Goal: Complete application form

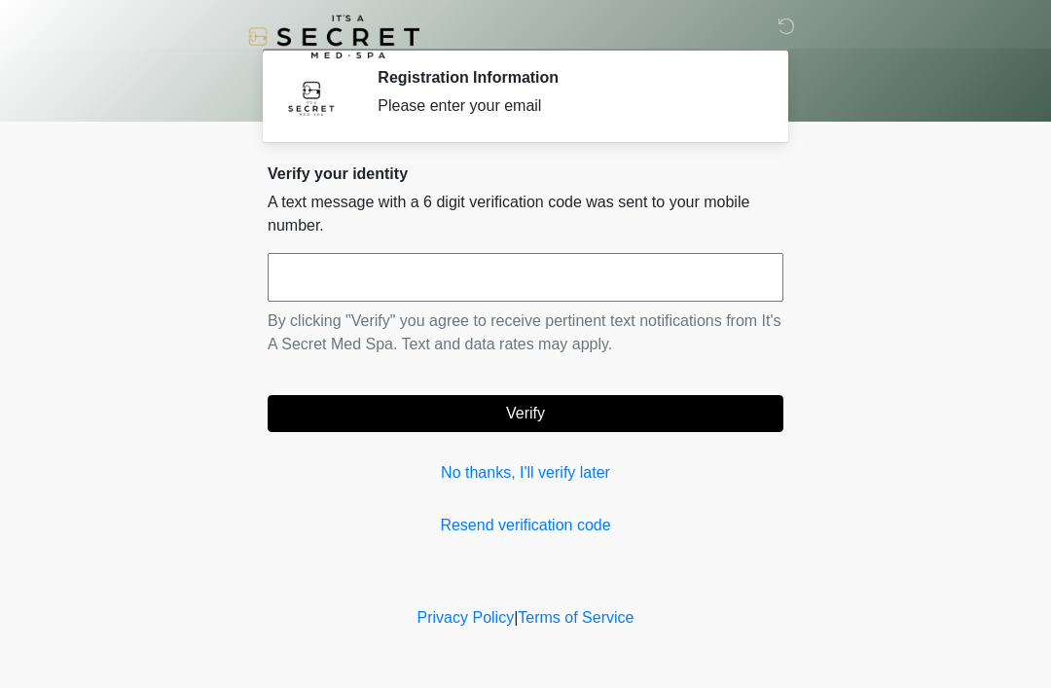
click at [542, 478] on link "No thanks, I'll verify later" at bounding box center [526, 472] width 516 height 23
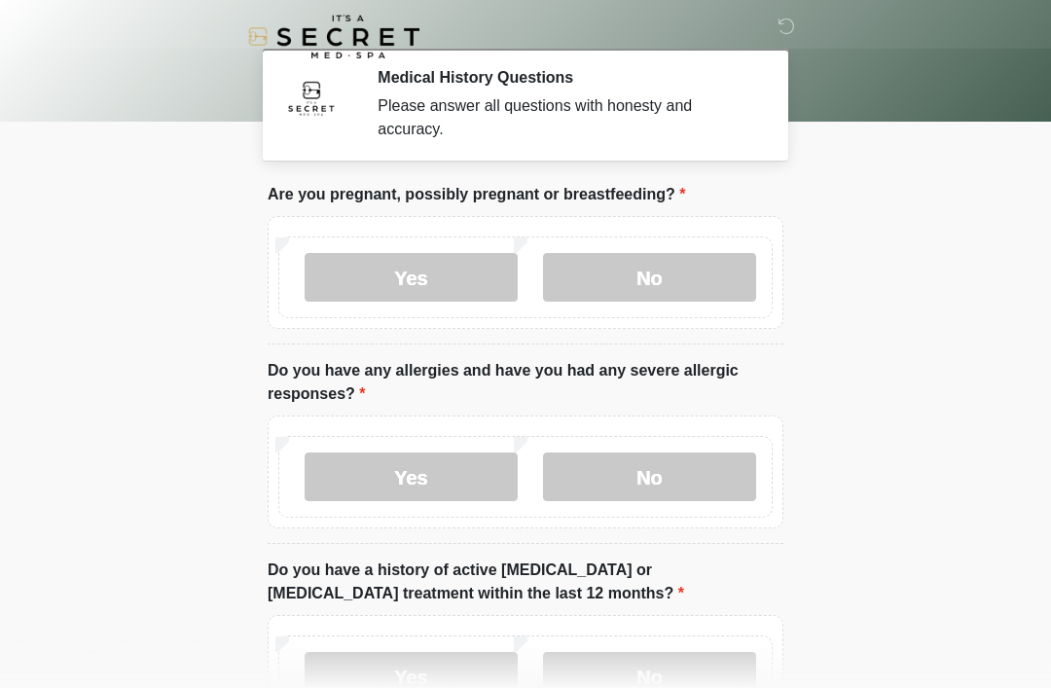
click at [710, 274] on label "No" at bounding box center [649, 277] width 213 height 49
click at [631, 492] on label "No" at bounding box center [649, 477] width 213 height 49
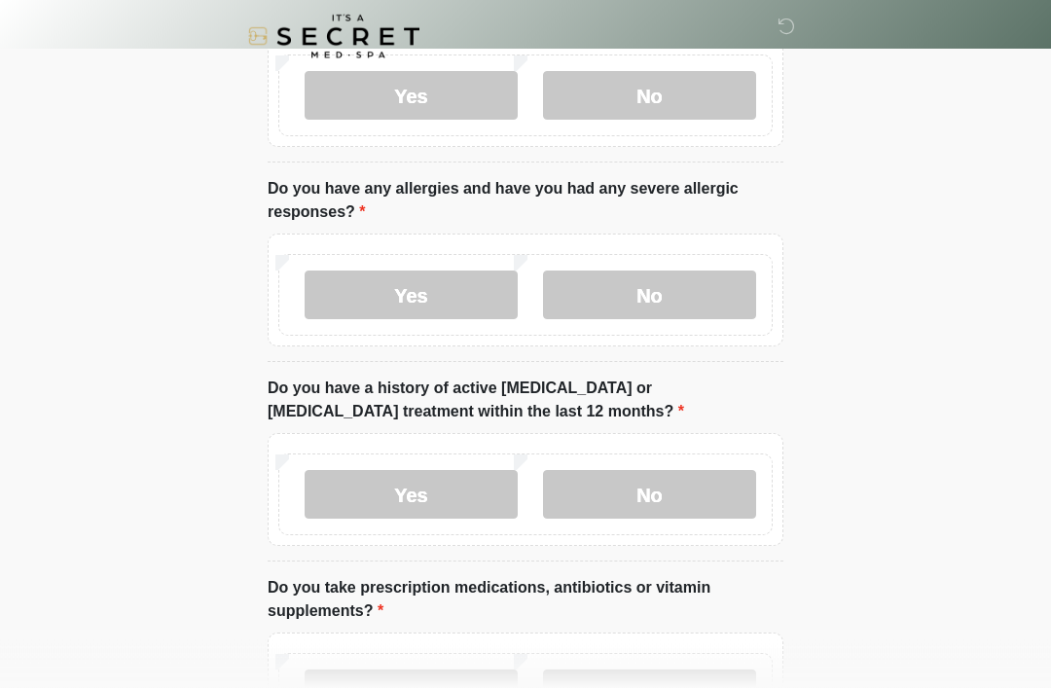
click at [693, 492] on label "No" at bounding box center [649, 495] width 213 height 49
click at [690, 687] on label "No" at bounding box center [649, 694] width 213 height 49
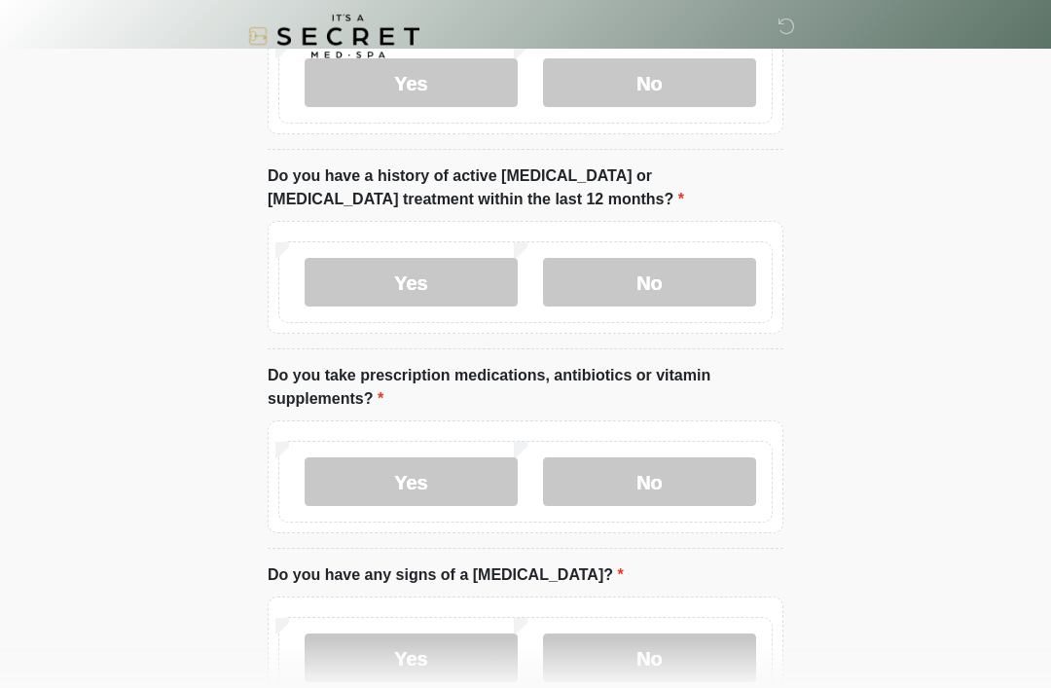
scroll to position [394, 0]
click at [655, 665] on label "No" at bounding box center [649, 658] width 213 height 49
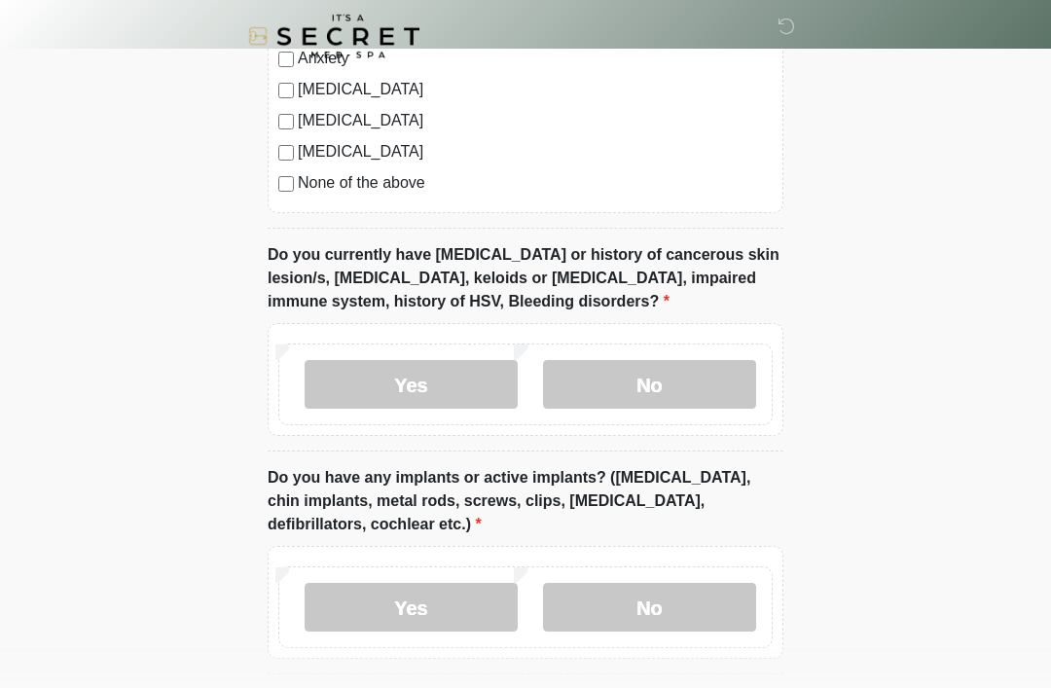
scroll to position [1378, 0]
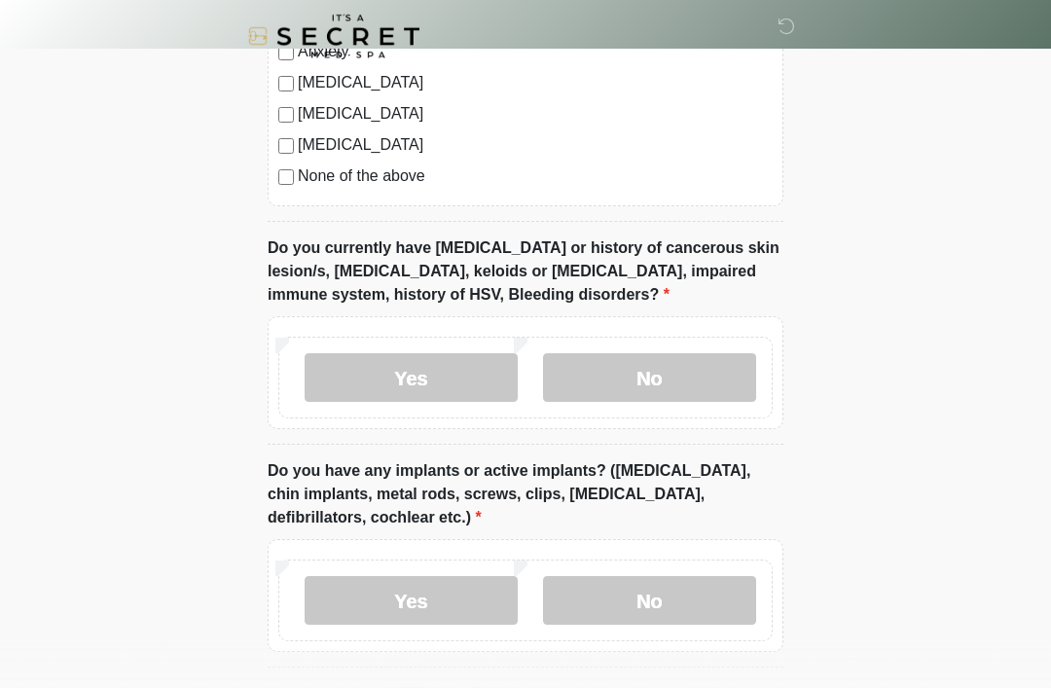
click at [711, 363] on label "No" at bounding box center [649, 378] width 213 height 49
click at [673, 593] on label "No" at bounding box center [649, 600] width 213 height 49
click at [441, 607] on label "Yes" at bounding box center [411, 600] width 213 height 49
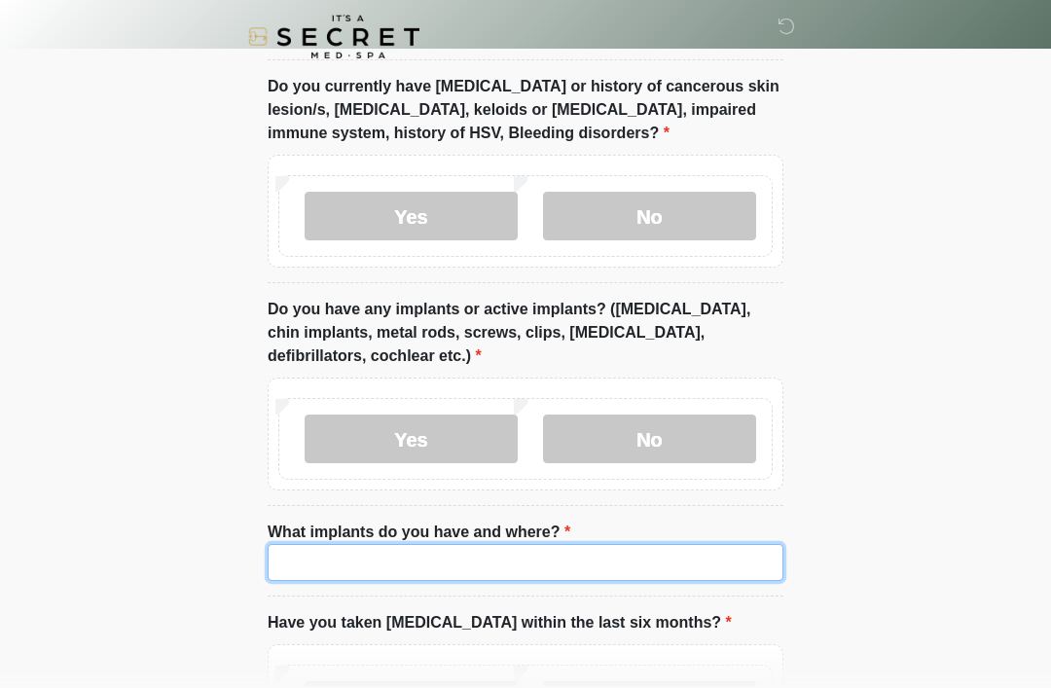
click at [673, 575] on input "What implants do you have and where?" at bounding box center [526, 562] width 516 height 37
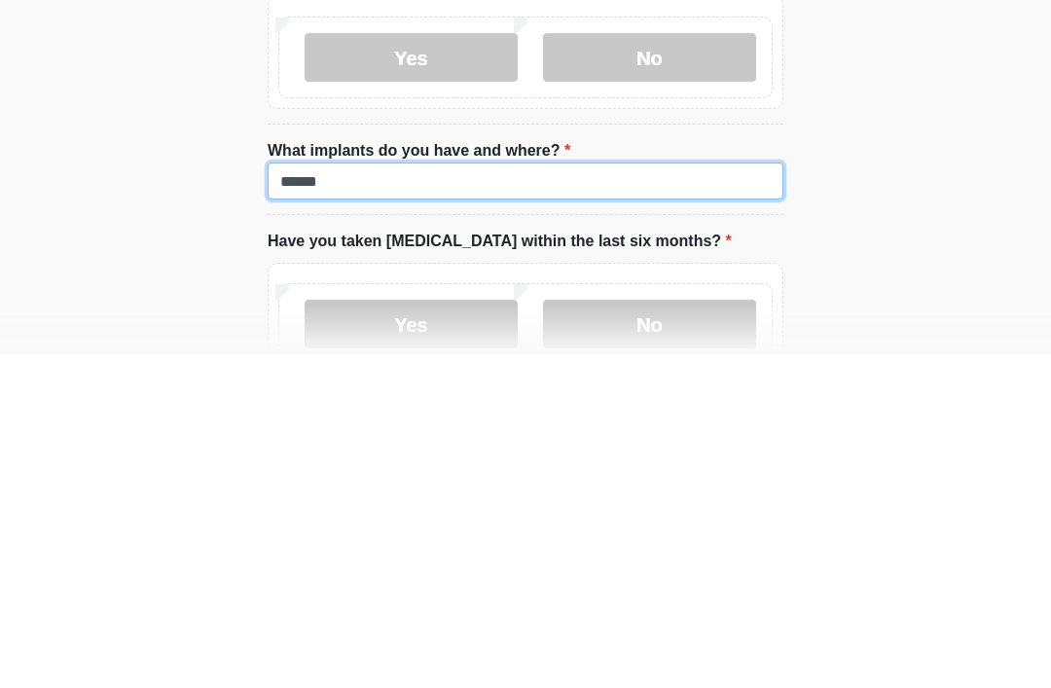
type input "******"
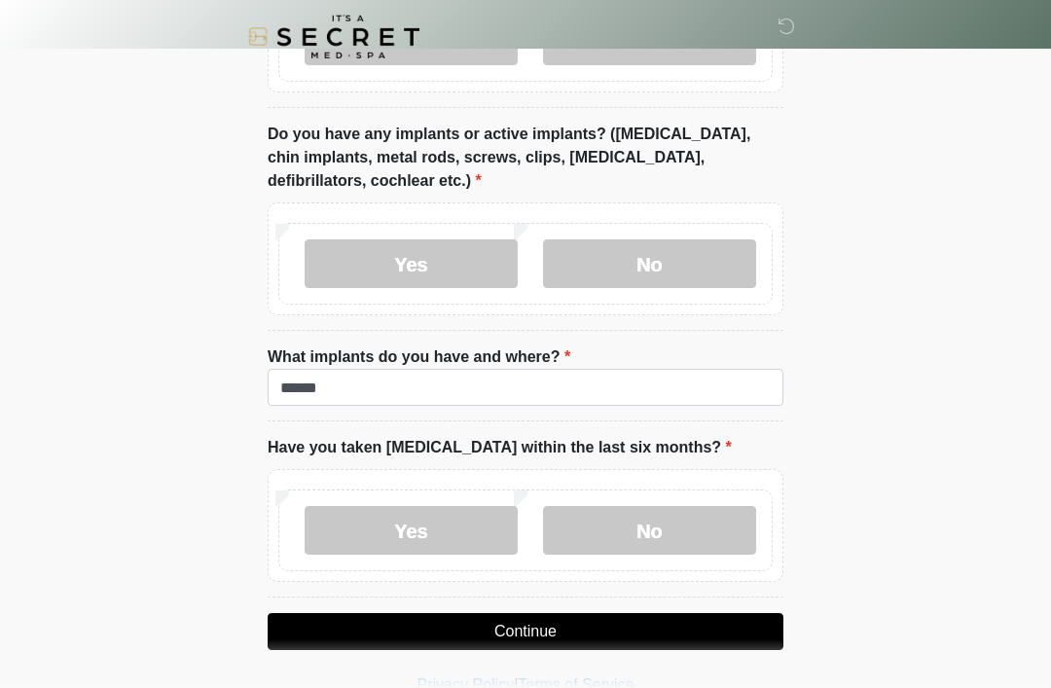
click at [628, 535] on label "No" at bounding box center [649, 530] width 213 height 49
click at [637, 644] on button "Continue" at bounding box center [526, 631] width 516 height 37
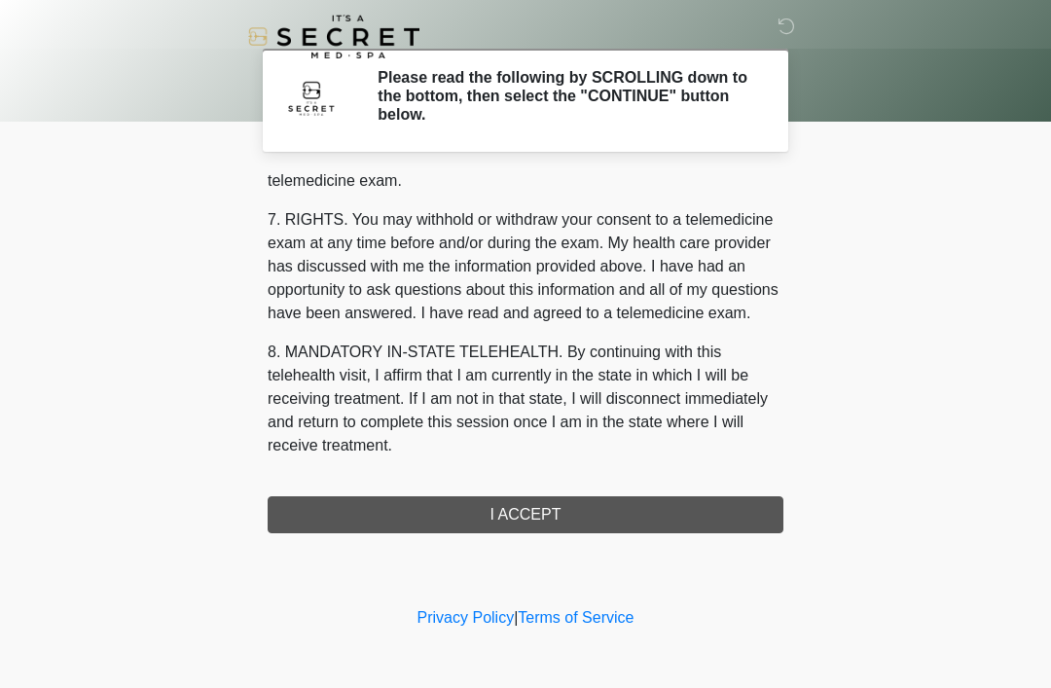
scroll to position [830, 0]
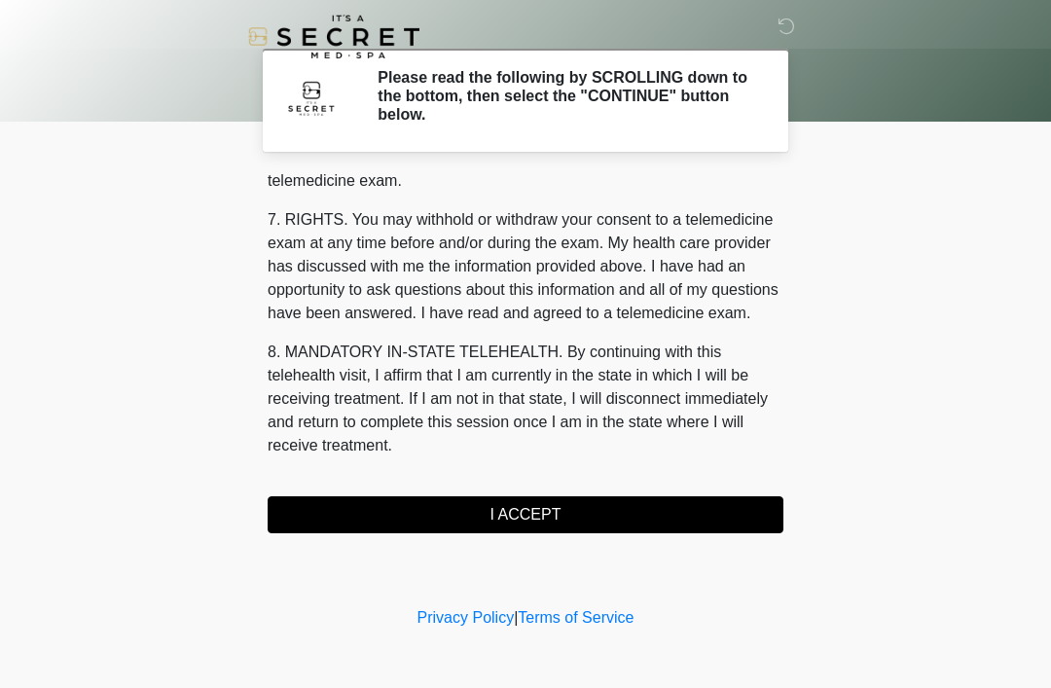
click at [635, 510] on button "I ACCEPT" at bounding box center [526, 514] width 516 height 37
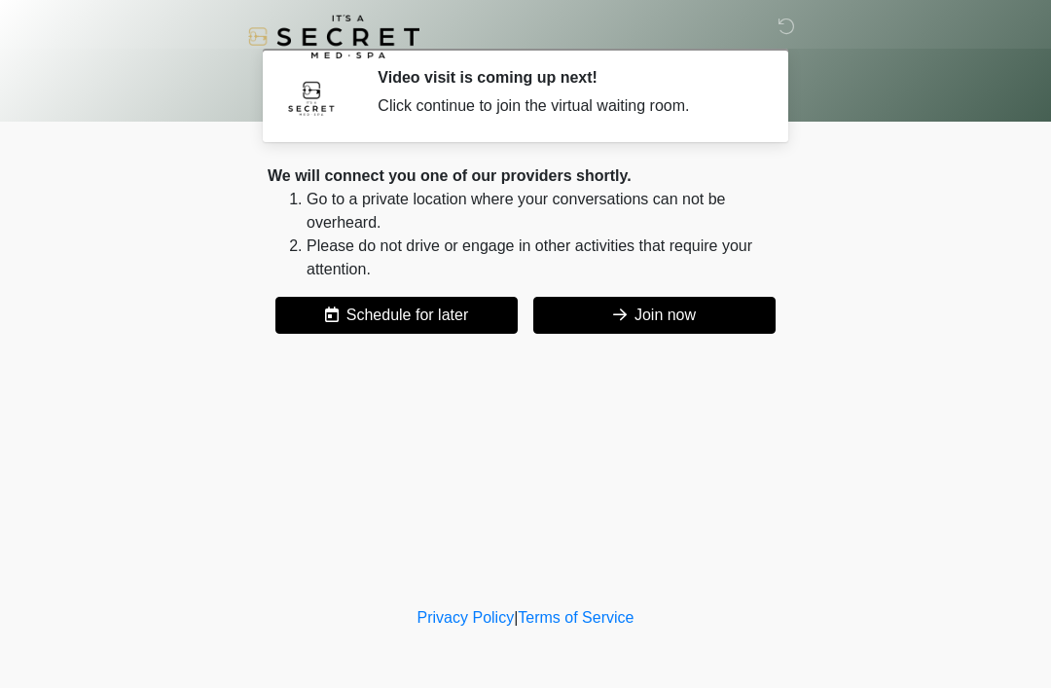
click at [699, 325] on button "Join now" at bounding box center [654, 315] width 242 height 37
